Goal: Find contact information: Find contact information

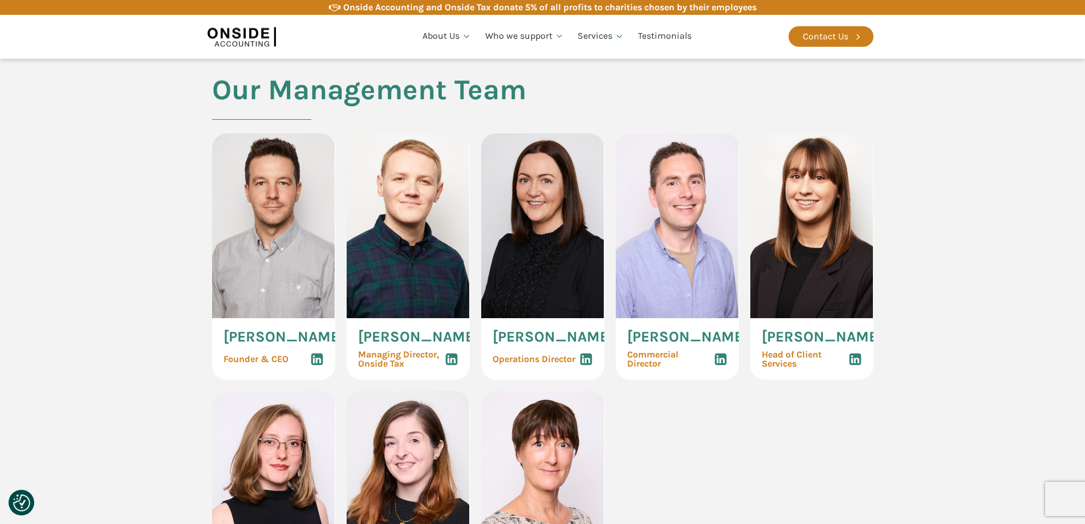
scroll to position [513, 0]
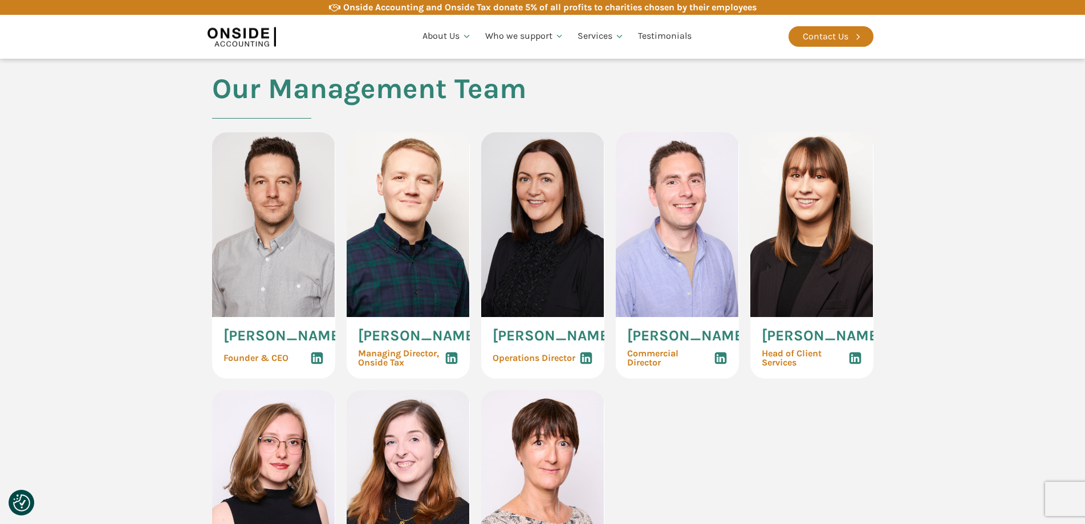
click at [71, 301] on section "Our Management Team [PERSON_NAME] Founder & CEO [PERSON_NAME] Managing Director…" at bounding box center [542, 373] width 1085 height 601
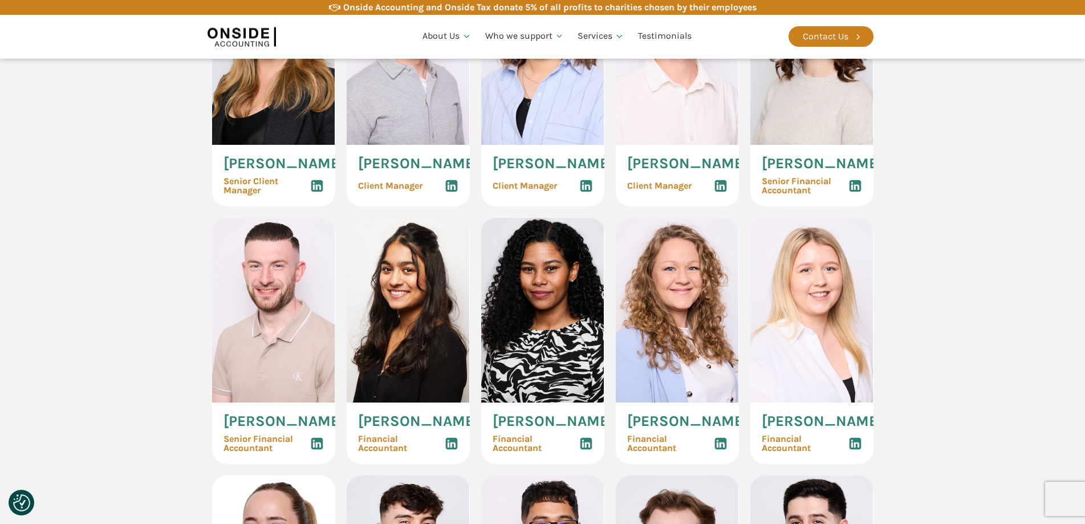
scroll to position [1254, 0]
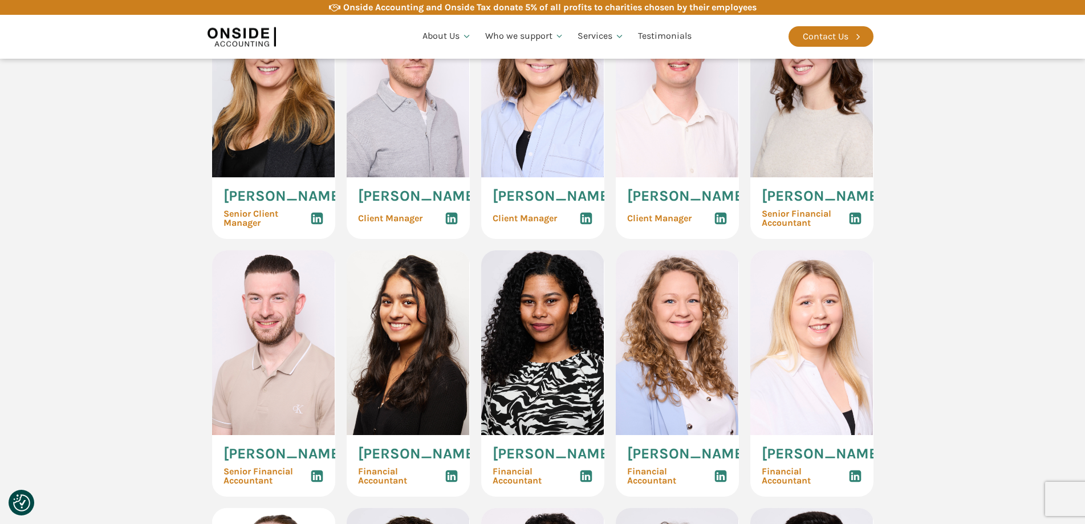
click at [857, 225] on icon at bounding box center [855, 218] width 14 height 14
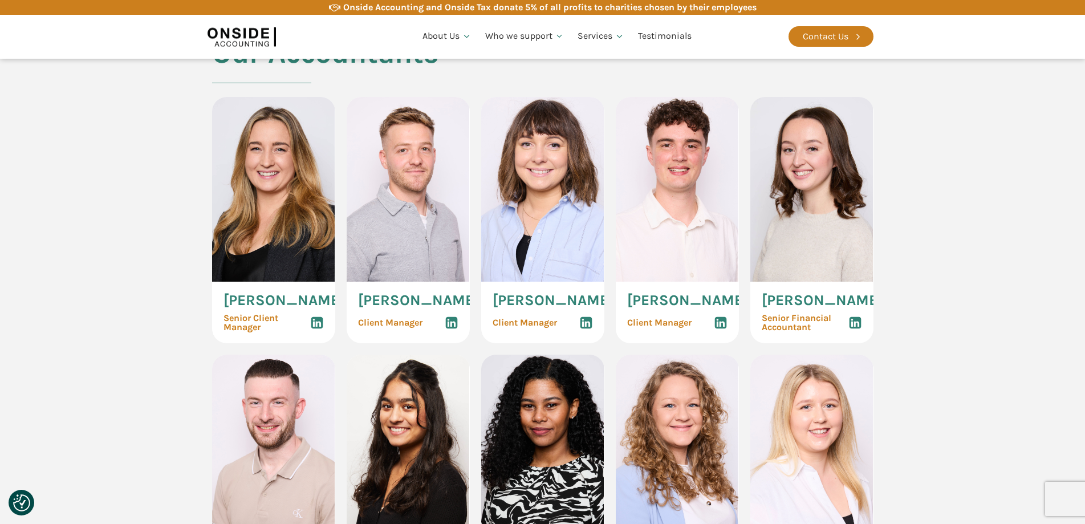
scroll to position [1368, 0]
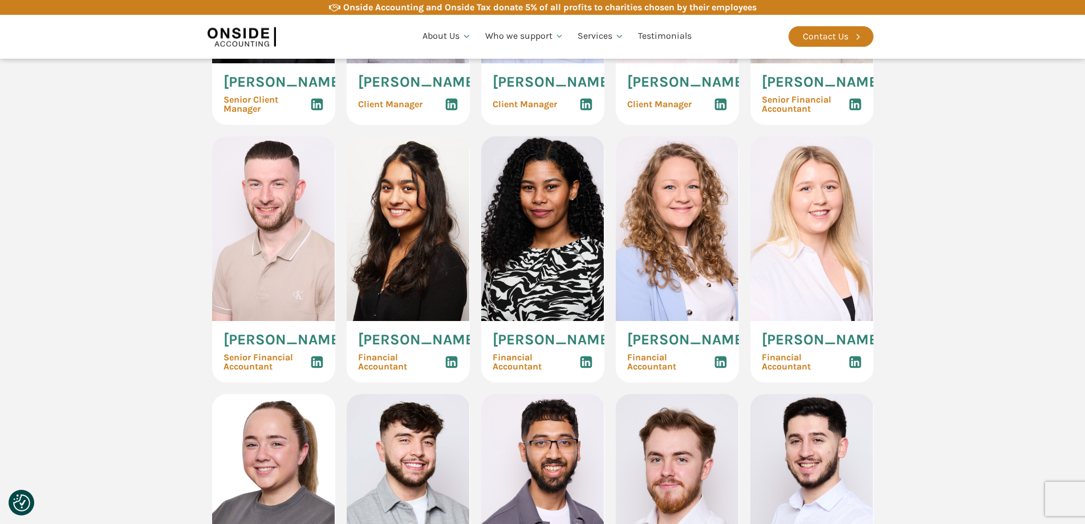
click at [315, 368] on use at bounding box center [317, 362] width 12 height 12
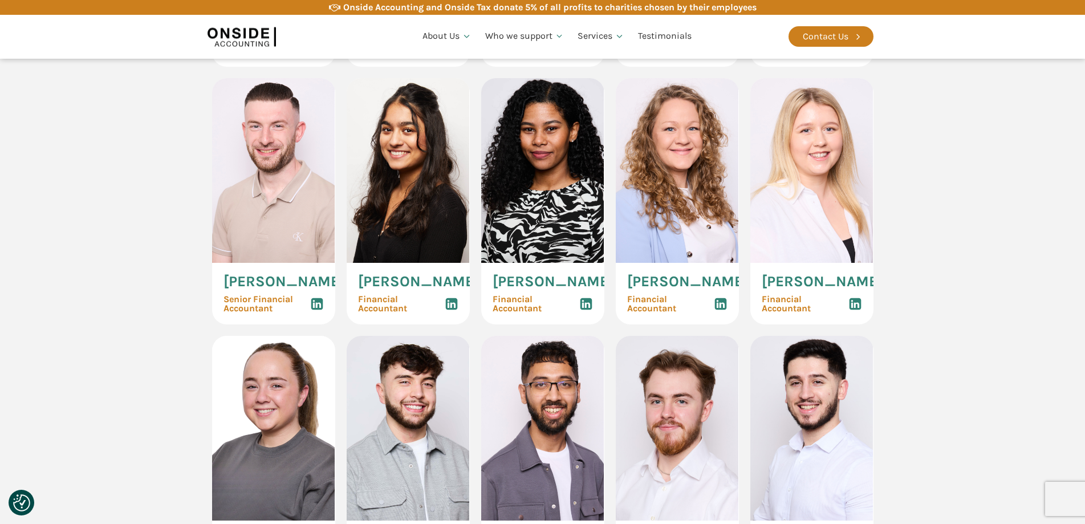
scroll to position [1425, 0]
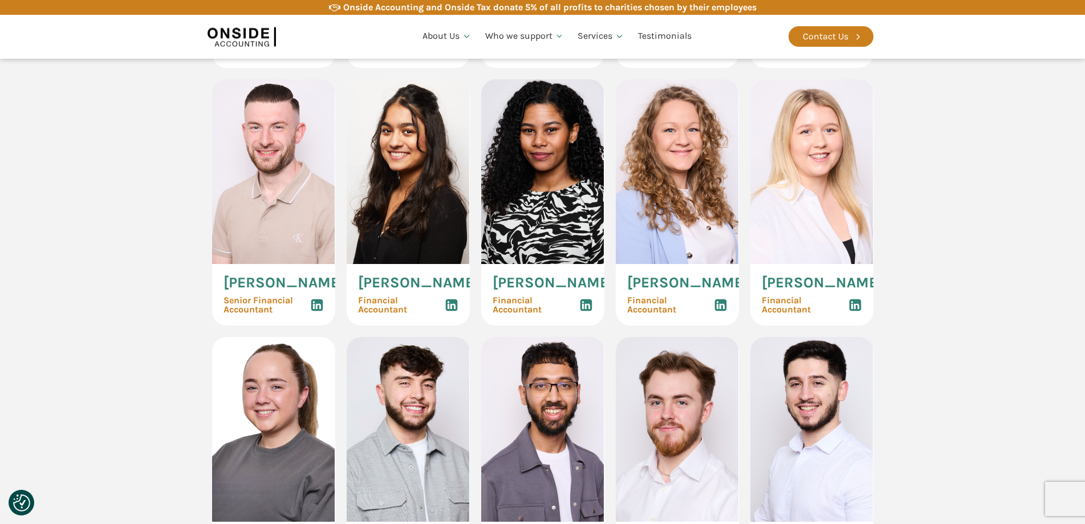
click at [459, 325] on div "[PERSON_NAME] Financial Accountant" at bounding box center [408, 295] width 123 height 62
click at [456, 311] on use at bounding box center [451, 305] width 12 height 12
click at [580, 311] on use at bounding box center [586, 305] width 12 height 12
click at [714, 312] on icon at bounding box center [721, 305] width 14 height 14
click at [857, 311] on use at bounding box center [855, 305] width 12 height 12
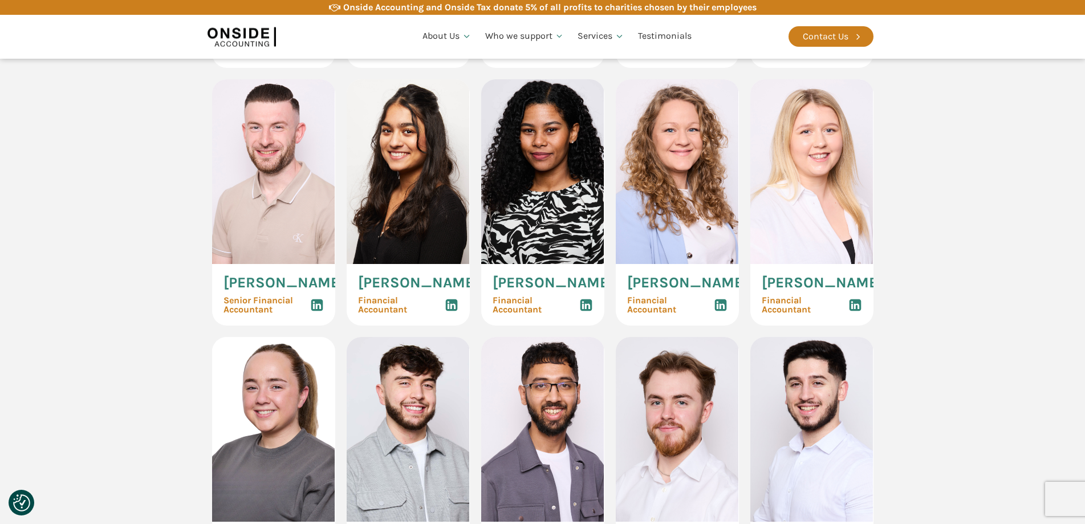
click at [97, 345] on section "Our Accountants [PERSON_NAME] Senior Client Manager [PERSON_NAME] Client Manage…" at bounding box center [542, 330] width 1085 height 1136
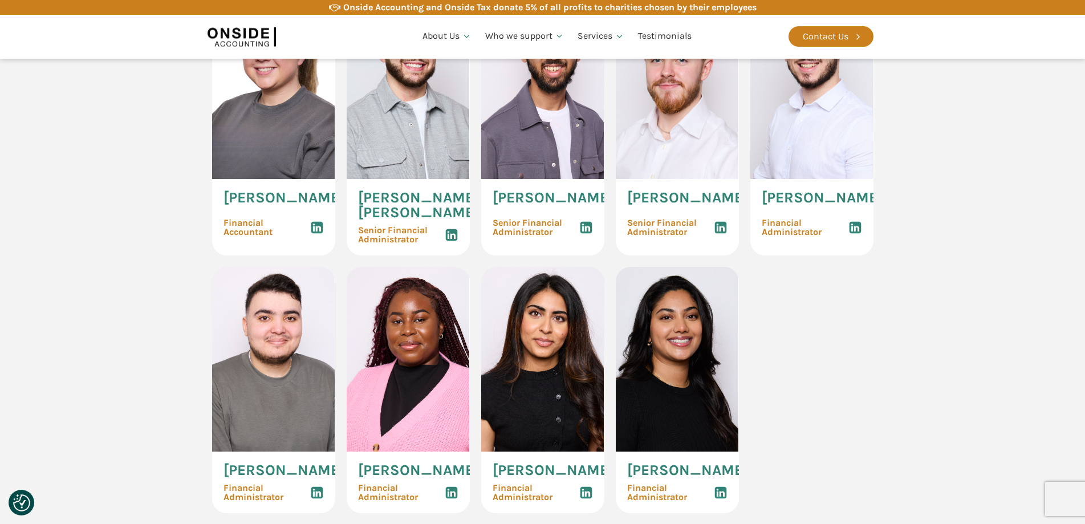
scroll to position [1767, 0]
click at [853, 234] on use at bounding box center [855, 228] width 12 height 12
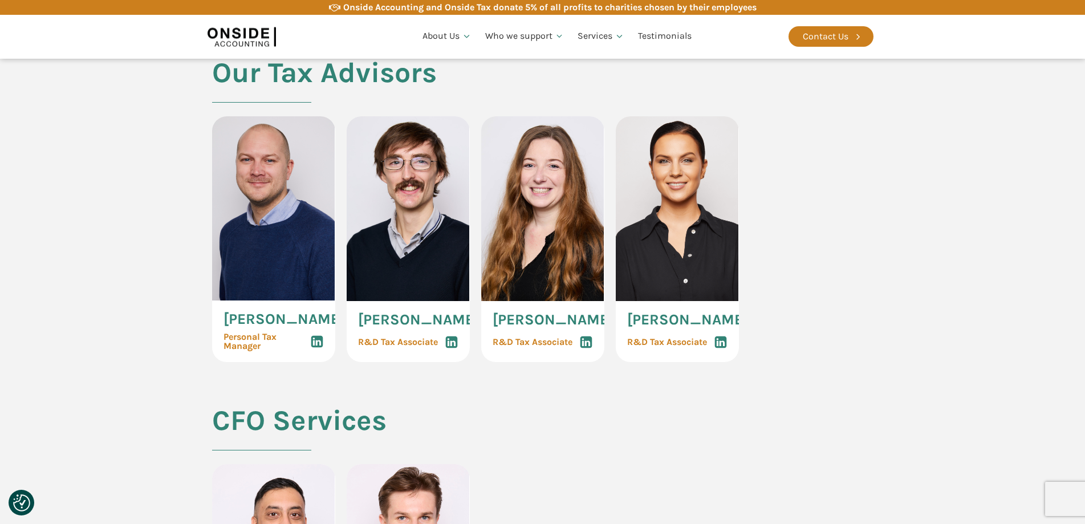
scroll to position [2280, 0]
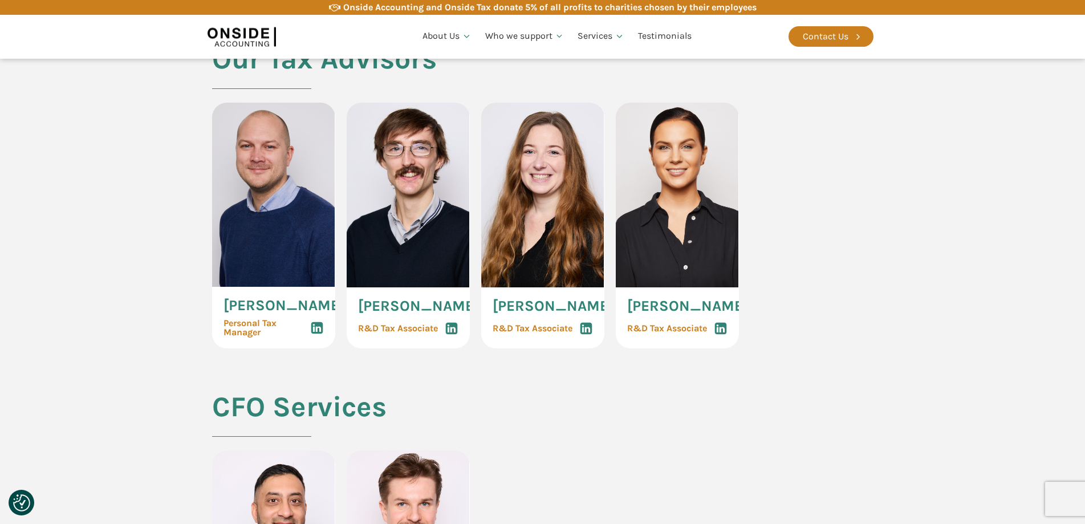
click at [723, 335] on icon at bounding box center [721, 328] width 14 height 14
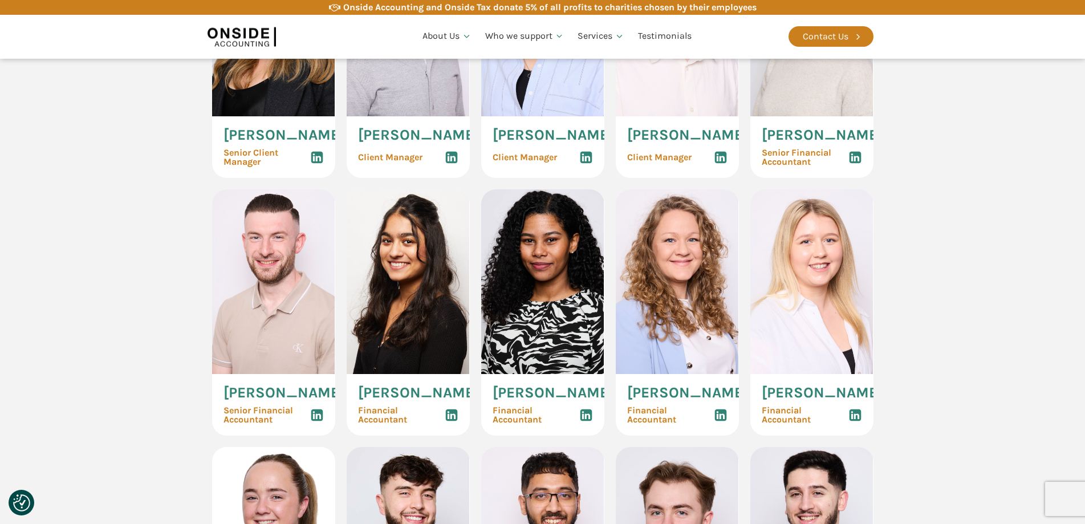
scroll to position [1083, 0]
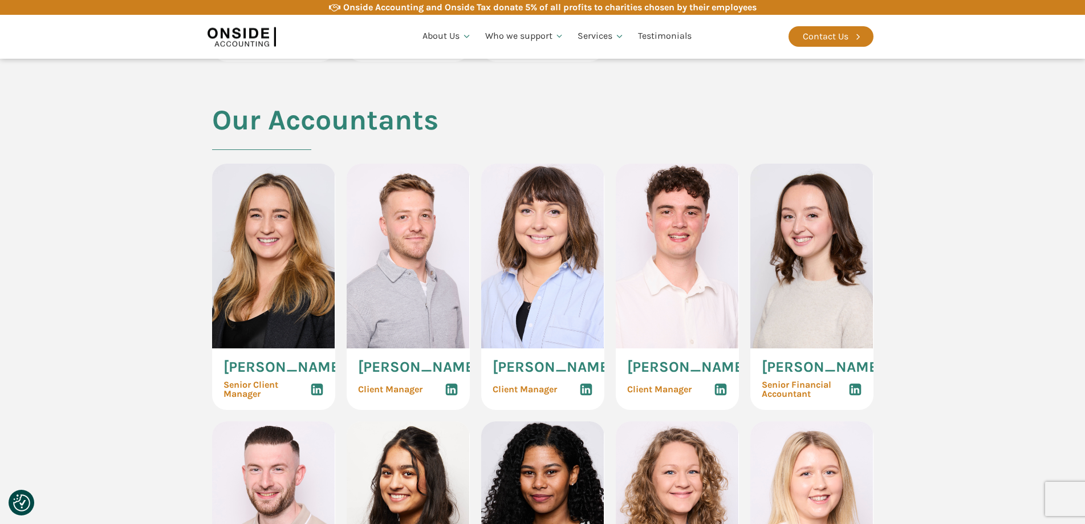
click at [721, 396] on use at bounding box center [720, 390] width 12 height 12
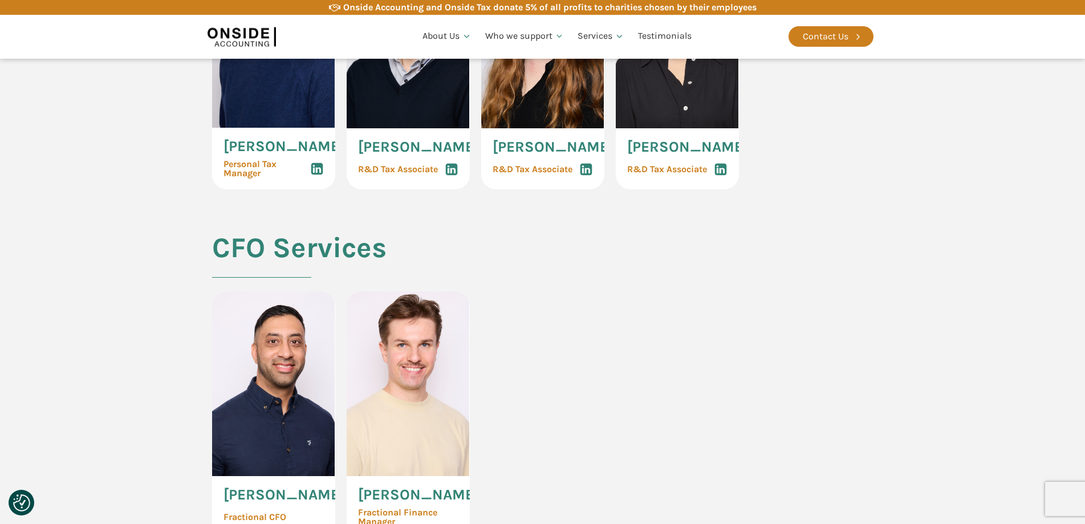
scroll to position [2622, 0]
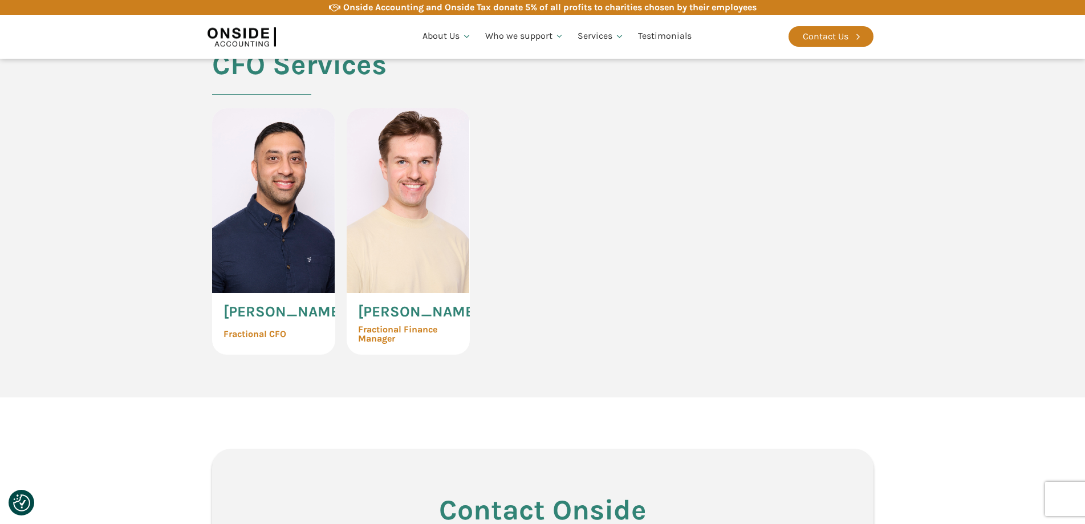
drag, startPoint x: 857, startPoint y: 441, endPoint x: 855, endPoint y: 448, distance: 7.6
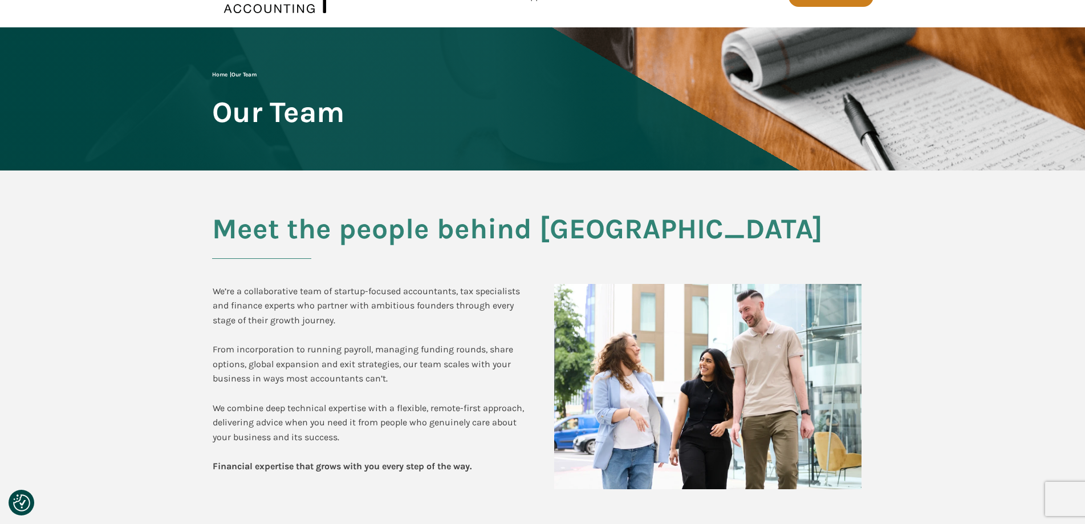
scroll to position [0, 0]
